Goal: Communication & Community: Answer question/provide support

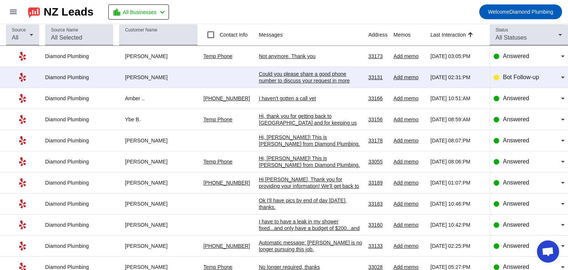
click at [338, 77] on div "Could you please share a good phone number to discuss your request in more deta…" at bounding box center [310, 81] width 103 height 20
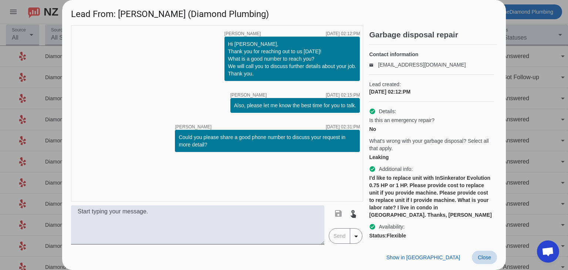
click at [479, 263] on span at bounding box center [484, 257] width 25 height 13
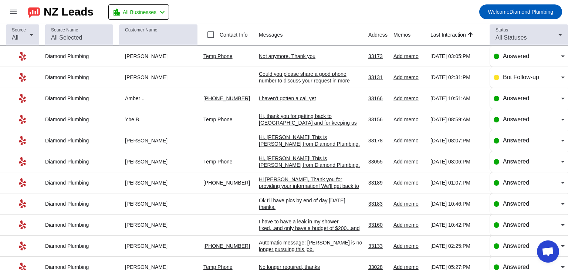
click at [289, 54] on div "Not anymore. Thank you" at bounding box center [310, 56] width 103 height 7
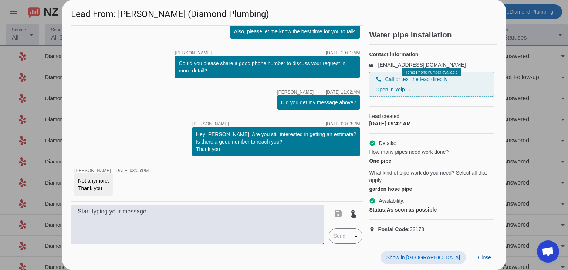
scroll to position [7, 0]
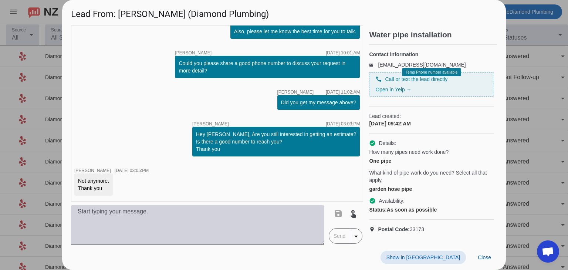
click at [174, 214] on textarea at bounding box center [197, 224] width 253 height 39
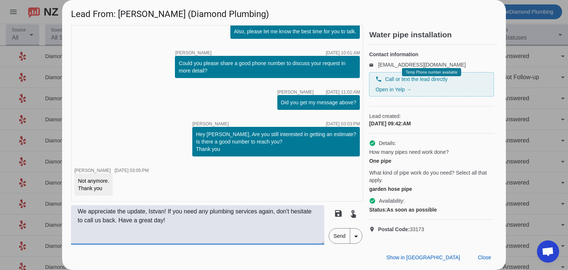
type textarea "We appreciate the update, Istvan! If you need any plumbing services again, don'…"
click at [341, 238] on span "Send" at bounding box center [339, 235] width 21 height 15
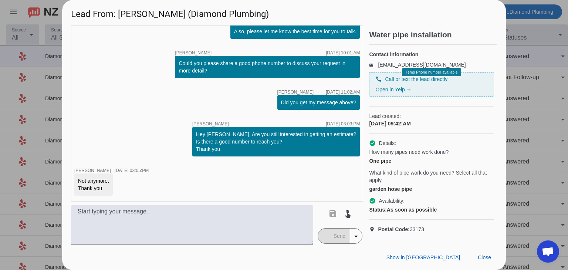
scroll to position [113, 0]
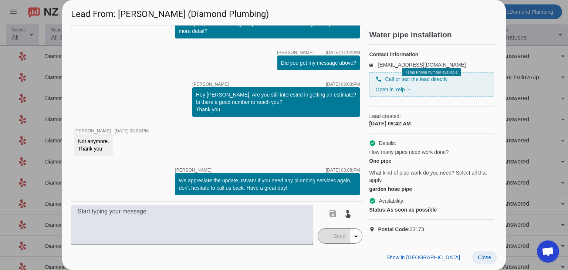
click at [483, 255] on span "Close" at bounding box center [483, 257] width 13 height 6
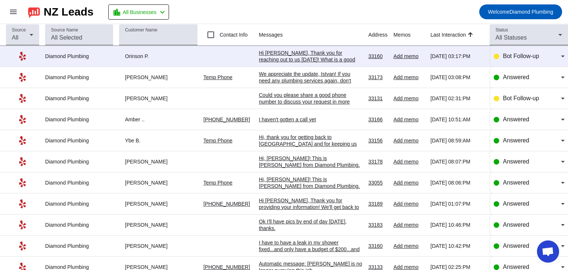
click at [316, 13] on mat-toolbar-row "menu NZ Leads location_city All Businesses chevron_left Welcome Diamond Plumbing" at bounding box center [284, 12] width 568 height 24
click at [297, 57] on div "Hi [PERSON_NAME], Thank you for reaching out to us [DATE]! What is a good numbe…" at bounding box center [310, 66] width 103 height 33
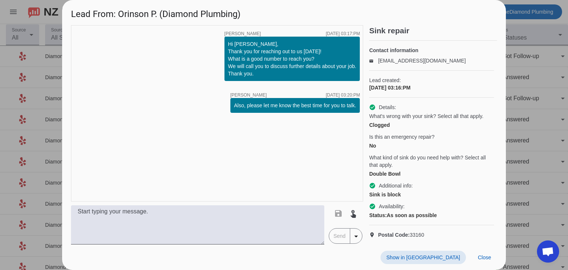
scroll to position [24, 0]
click at [481, 256] on span "Close" at bounding box center [483, 257] width 13 height 6
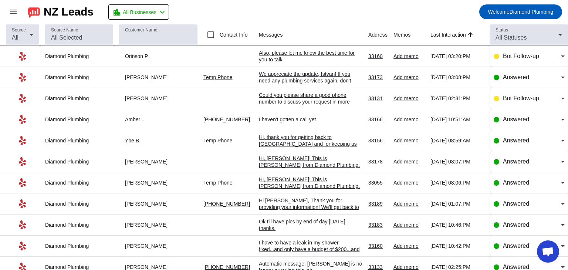
click at [300, 101] on div "Could you please share a good phone number to discuss your request in more deta…" at bounding box center [310, 102] width 103 height 20
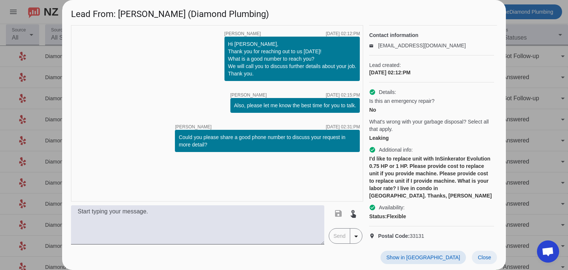
scroll to position [19, 0]
click at [478, 256] on span "Close" at bounding box center [483, 257] width 13 height 6
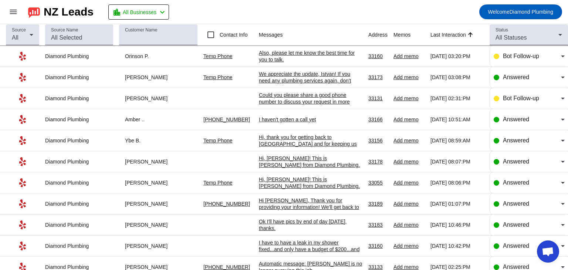
click at [303, 97] on div "Could you please share a good phone number to discuss your request in more deta…" at bounding box center [310, 102] width 103 height 20
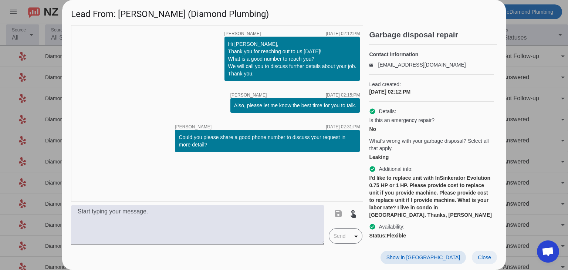
click at [482, 256] on span "Close" at bounding box center [483, 257] width 13 height 6
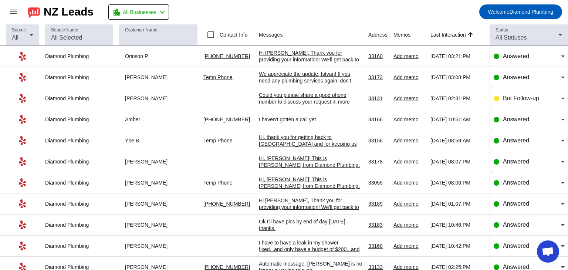
click at [301, 57] on div "Hi [PERSON_NAME], Thank you for providing your information! We'll get back to y…" at bounding box center [310, 60] width 103 height 20
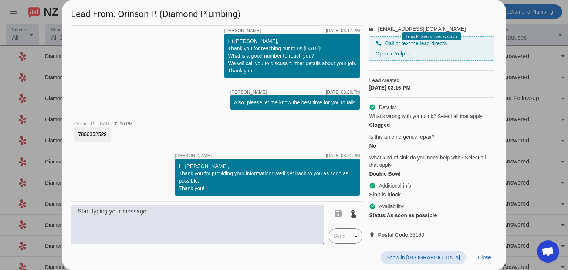
scroll to position [63, 0]
drag, startPoint x: 108, startPoint y: 133, endPoint x: 74, endPoint y: 136, distance: 33.4
click at [72, 136] on div "timer close [PERSON_NAME] [DATE] 03:17:PM Hi [PERSON_NAME], Thank you for reach…" at bounding box center [217, 113] width 292 height 176
copy div "7866352529"
drag, startPoint x: 120, startPoint y: 11, endPoint x: 151, endPoint y: 14, distance: 31.1
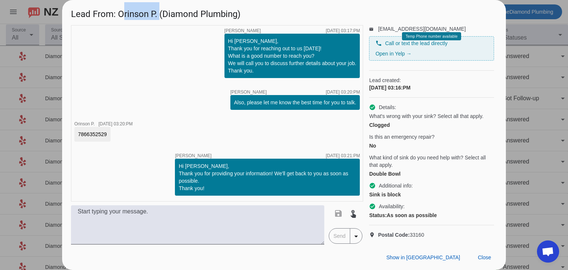
click at [159, 19] on h1 "Lead From: Orinson P. (Diamond Plumbing)" at bounding box center [283, 12] width 443 height 25
copy h1 "Orinson P."
